Goal: Check status: Check status

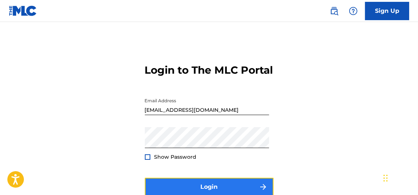
click at [200, 193] on button "Login" at bounding box center [209, 187] width 129 height 18
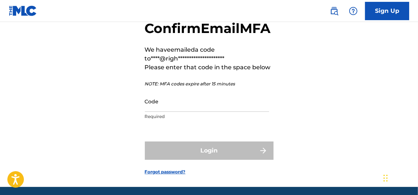
scroll to position [43, 0]
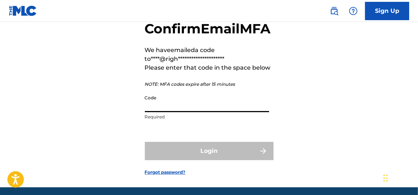
click at [170, 112] on input "Code" at bounding box center [207, 101] width 124 height 21
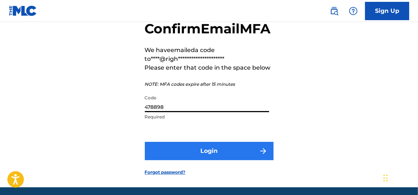
type input "478898"
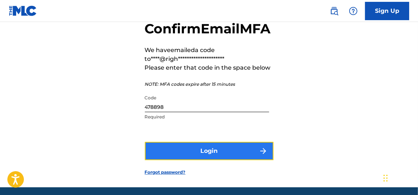
click at [212, 161] on button "Login" at bounding box center [209, 151] width 129 height 18
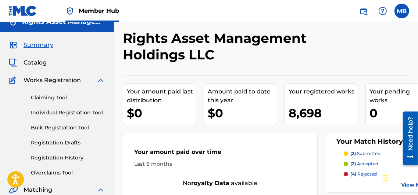
scroll to position [10, 0]
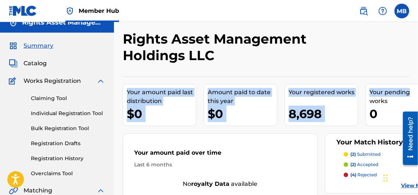
drag, startPoint x: 417, startPoint y: 34, endPoint x: 417, endPoint y: 72, distance: 37.8
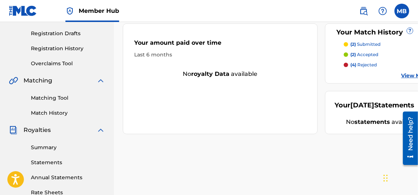
scroll to position [122, 0]
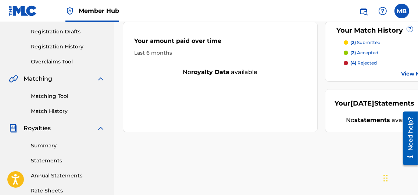
click at [409, 73] on link "View More" at bounding box center [415, 74] width 28 height 8
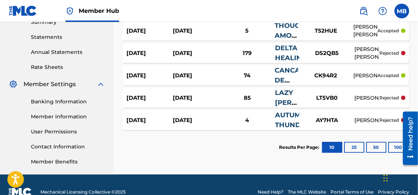
scroll to position [260, 0]
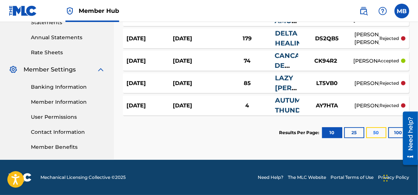
click at [378, 132] on button "50" at bounding box center [376, 132] width 20 height 11
click at [397, 132] on div at bounding box center [407, 138] width 21 height 59
click at [395, 132] on button "100" at bounding box center [398, 132] width 20 height 11
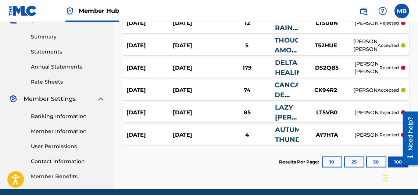
scroll to position [245, 0]
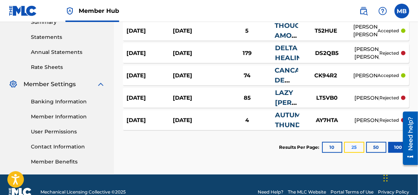
click at [353, 145] on button "25" at bounding box center [354, 147] width 20 height 11
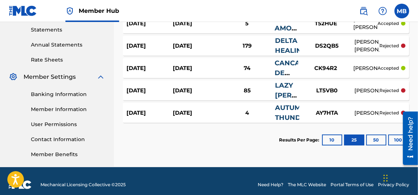
scroll to position [260, 0]
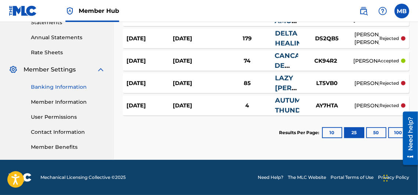
click at [76, 88] on link "Banking Information" at bounding box center [68, 87] width 74 height 8
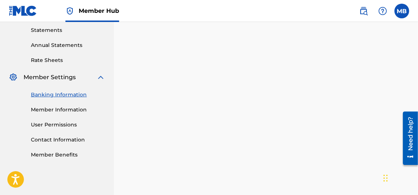
scroll to position [252, 0]
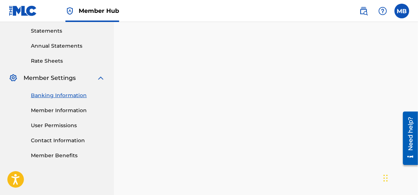
click at [62, 95] on link "Banking Information" at bounding box center [68, 96] width 74 height 8
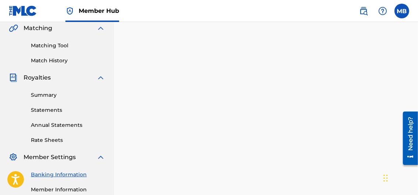
drag, startPoint x: 420, startPoint y: 53, endPoint x: 15, endPoint y: 1, distance: 407.5
drag, startPoint x: 412, startPoint y: 109, endPoint x: 411, endPoint y: 138, distance: 28.7
click at [411, 109] on main "Need help? Resource Center Help Get the help you need from our knowledge base N…" at bounding box center [407, 109] width 21 height 0
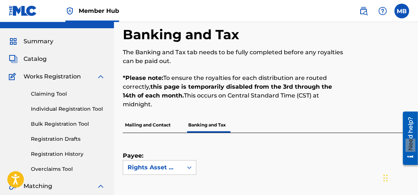
scroll to position [0, 0]
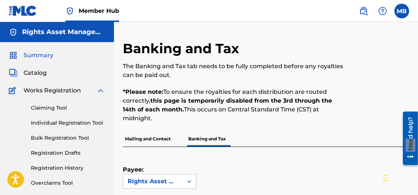
click at [47, 56] on span "Summary" at bounding box center [39, 55] width 30 height 9
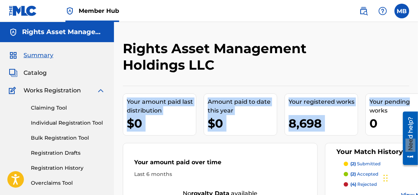
drag, startPoint x: 417, startPoint y: 60, endPoint x: 417, endPoint y: 80, distance: 20.2
drag, startPoint x: 417, startPoint y: 80, endPoint x: 379, endPoint y: 82, distance: 38.2
click at [379, 82] on div "Rights Asset Management Holdings LLC Your amount paid last distribution $0 Amou…" at bounding box center [266, 147] width 286 height 214
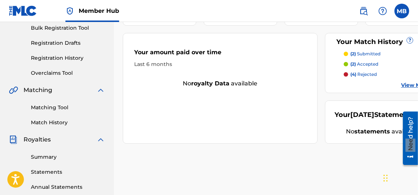
scroll to position [107, 0]
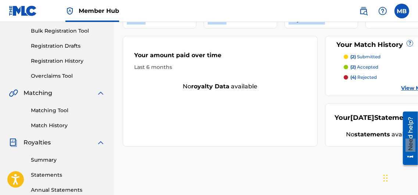
drag, startPoint x: 419, startPoint y: 65, endPoint x: 18, endPoint y: 3, distance: 406.5
click at [412, 87] on link "View More" at bounding box center [415, 89] width 28 height 8
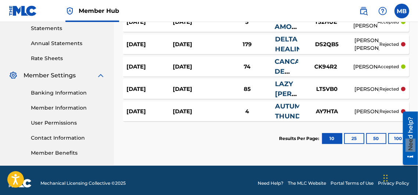
scroll to position [260, 0]
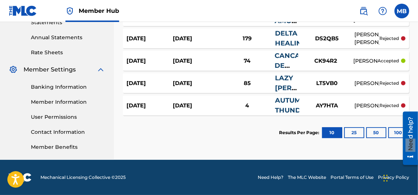
drag, startPoint x: 418, startPoint y: 35, endPoint x: 9, endPoint y: 48, distance: 409.9
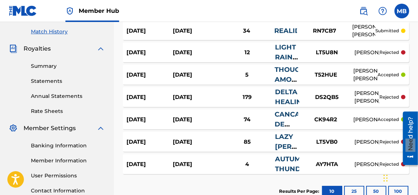
scroll to position [206, 0]
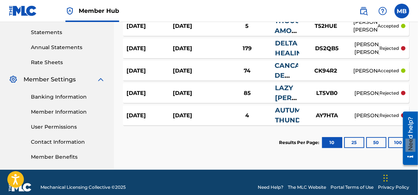
drag, startPoint x: 418, startPoint y: 93, endPoint x: 13, endPoint y: 11, distance: 413.2
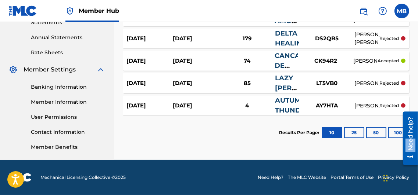
click at [398, 132] on div at bounding box center [407, 138] width 21 height 59
click at [396, 132] on button "100" at bounding box center [398, 132] width 20 height 11
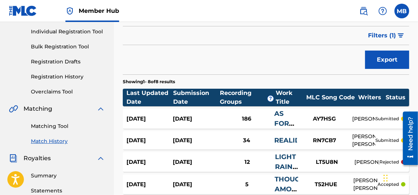
scroll to position [90, 0]
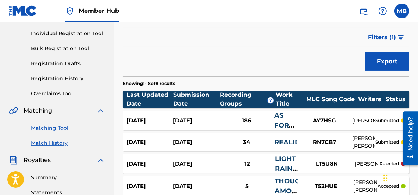
click at [60, 127] on link "Matching Tool" at bounding box center [68, 129] width 74 height 8
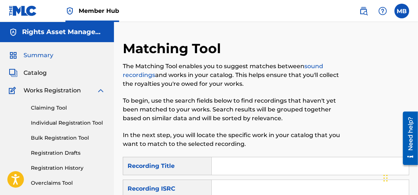
click at [41, 55] on span "Summary" at bounding box center [39, 55] width 30 height 9
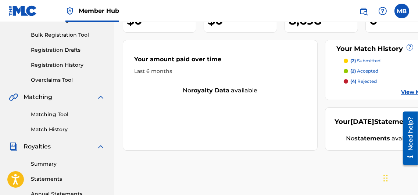
scroll to position [106, 0]
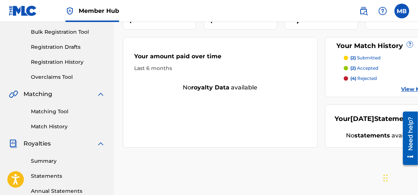
click at [407, 89] on link "View More" at bounding box center [415, 90] width 28 height 8
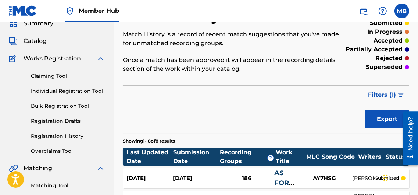
scroll to position [30, 0]
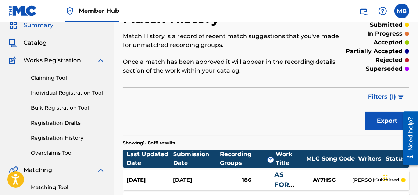
click at [44, 25] on span "Summary" at bounding box center [39, 25] width 30 height 9
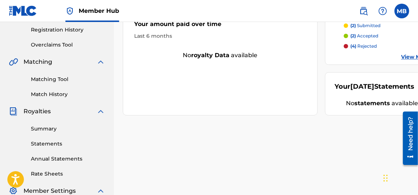
scroll to position [150, 0]
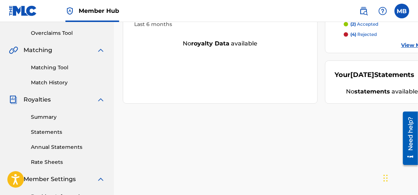
drag, startPoint x: 417, startPoint y: 75, endPoint x: 413, endPoint y: 48, distance: 27.2
click at [409, 48] on div "Your amount paid last distribution $0 Amount paid to date this year $0 Your reg…" at bounding box center [266, 20] width 286 height 168
click at [406, 44] on link "View More" at bounding box center [415, 46] width 28 height 8
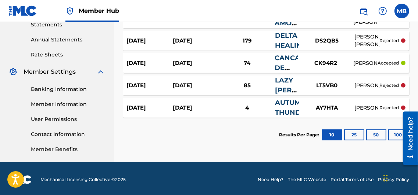
scroll to position [260, 0]
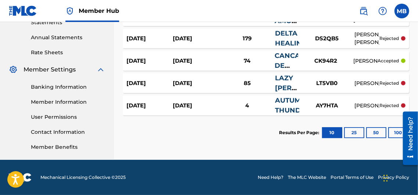
click at [398, 134] on div at bounding box center [407, 138] width 21 height 59
click at [395, 132] on button "100" at bounding box center [398, 132] width 20 height 11
click at [329, 132] on button "10" at bounding box center [332, 132] width 20 height 11
click at [397, 134] on div at bounding box center [407, 138] width 21 height 59
click at [395, 131] on button "100" at bounding box center [398, 132] width 20 height 11
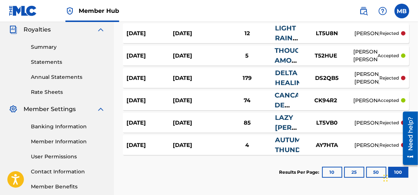
scroll to position [235, 0]
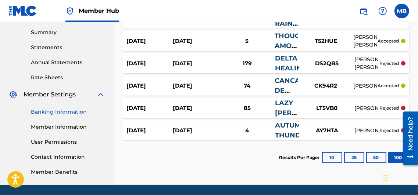
click at [73, 112] on link "Banking Information" at bounding box center [68, 112] width 74 height 8
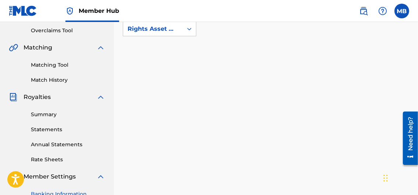
scroll to position [157, 0]
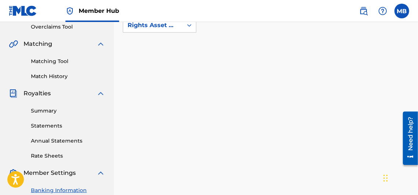
drag, startPoint x: 419, startPoint y: 43, endPoint x: 17, endPoint y: 1, distance: 404.9
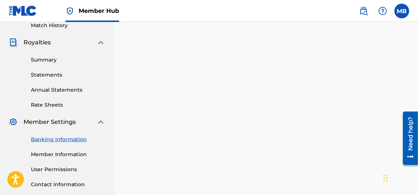
scroll to position [198, 0]
